Goal: Transaction & Acquisition: Purchase product/service

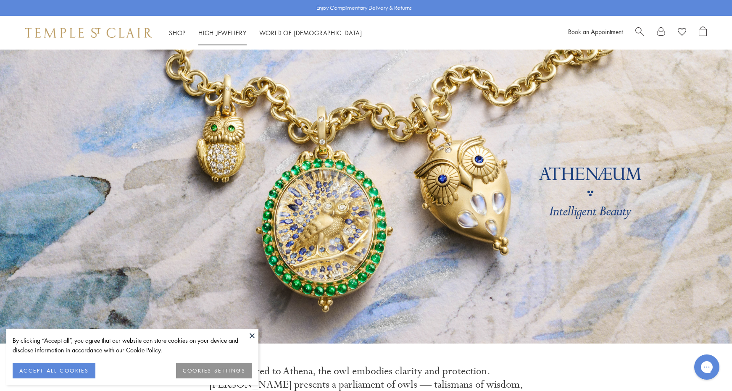
click at [218, 32] on link "High Jewellery High Jewellery" at bounding box center [222, 33] width 48 height 8
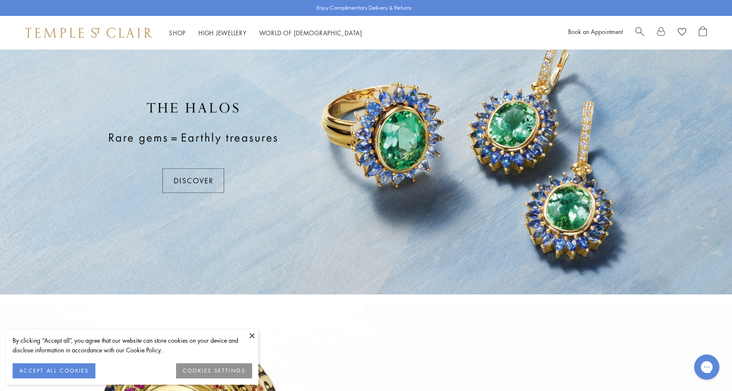
scroll to position [92, 0]
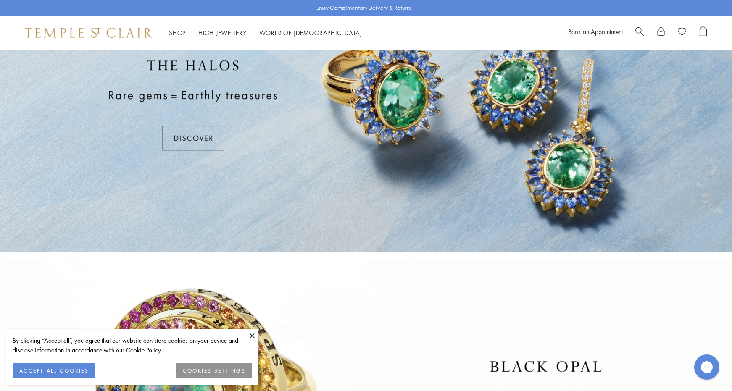
click at [250, 334] on button at bounding box center [252, 335] width 13 height 13
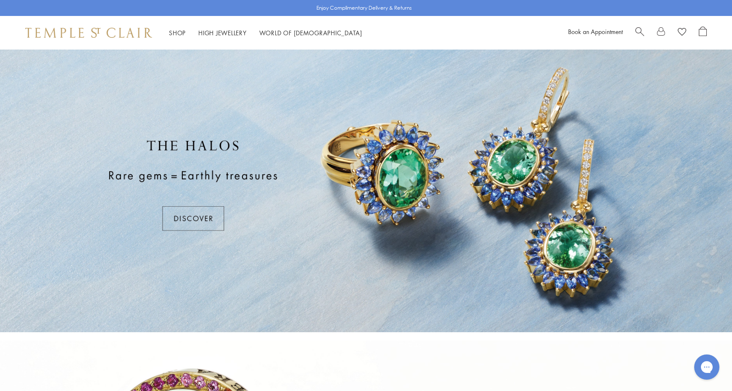
scroll to position [0, 0]
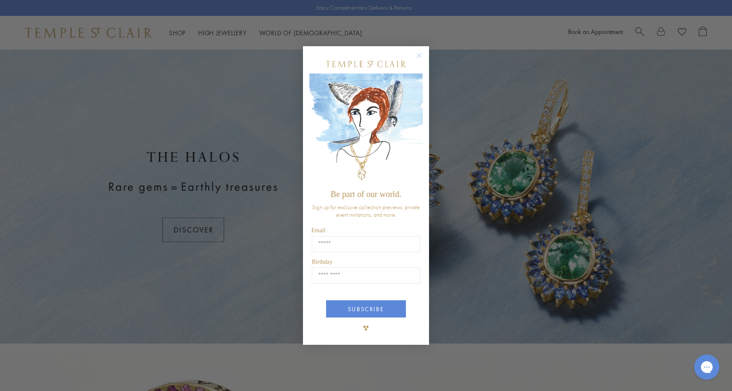
click at [421, 56] on circle "Close dialog" at bounding box center [419, 55] width 10 height 10
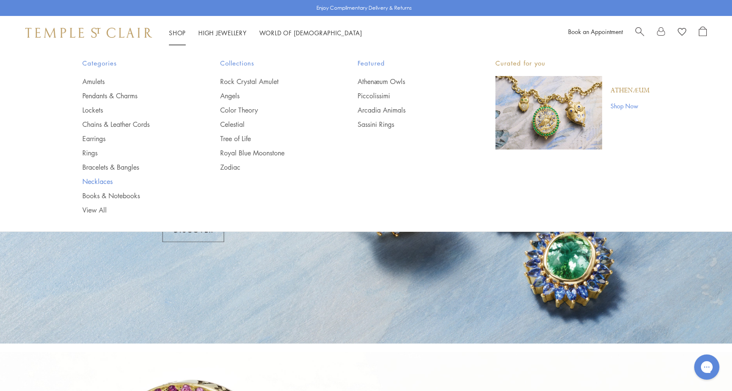
click at [100, 181] on link "Necklaces" at bounding box center [134, 181] width 104 height 9
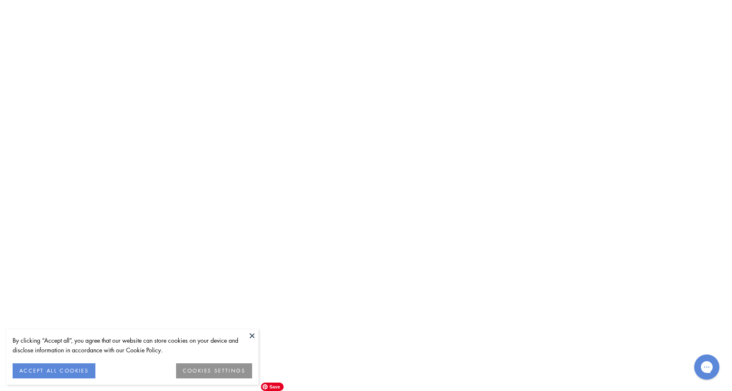
scroll to position [3423, 0]
click at [0, 0] on img at bounding box center [0, 0] width 0 height 0
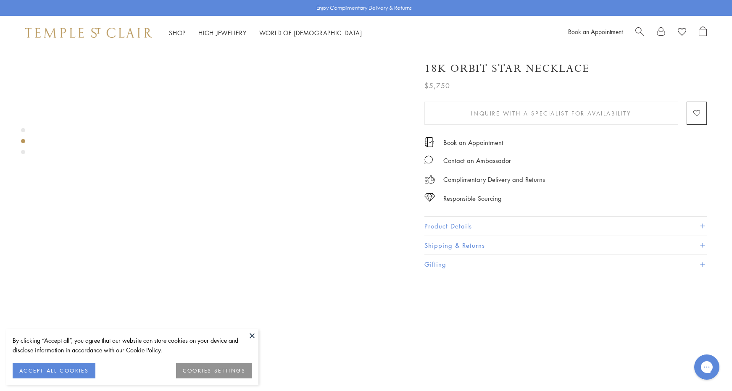
scroll to position [481, 0]
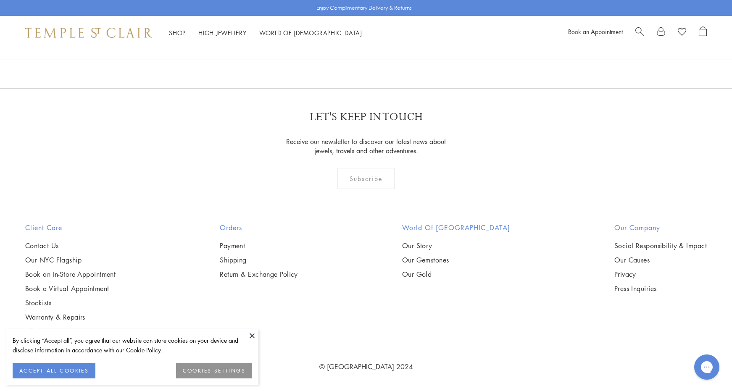
scroll to position [2913, 0]
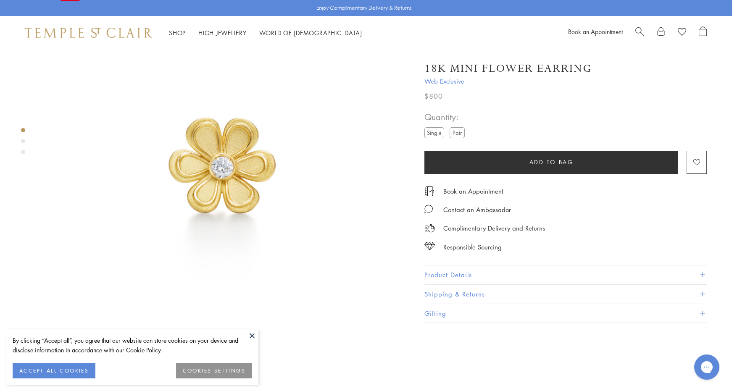
scroll to position [64, 0]
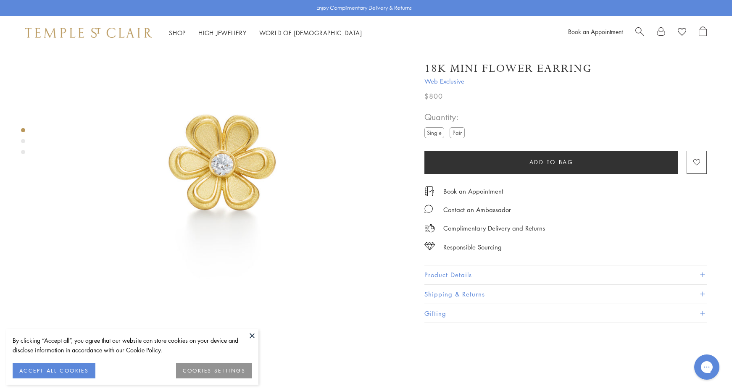
click at [464, 273] on button "Product Details" at bounding box center [565, 275] width 282 height 19
